Goal: Task Accomplishment & Management: Manage account settings

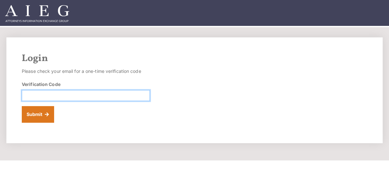
paste input "880234"
type input "880234"
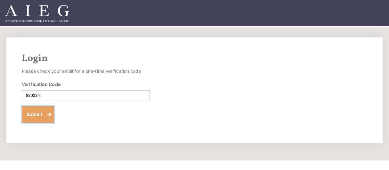
click at [33, 114] on button "Submit" at bounding box center [38, 114] width 32 height 17
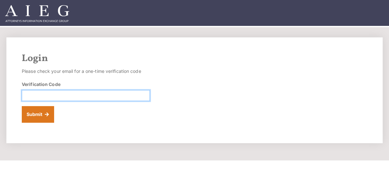
paste input "522844"
type input "522844"
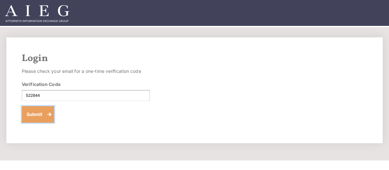
click at [37, 111] on button "Submit" at bounding box center [38, 114] width 32 height 17
